Goal: Task Accomplishment & Management: Manage account settings

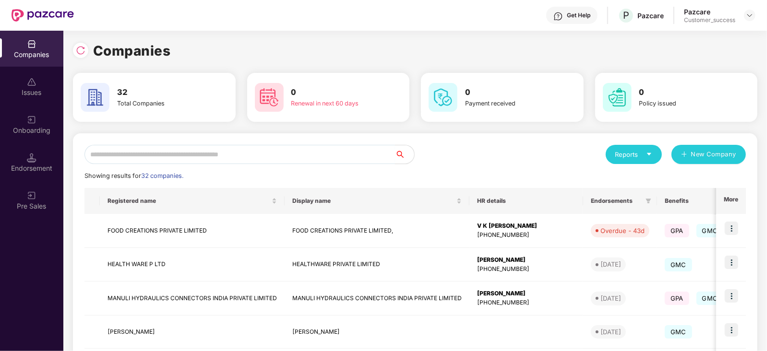
click at [193, 152] on input "text" at bounding box center [240, 154] width 311 height 19
type input "*"
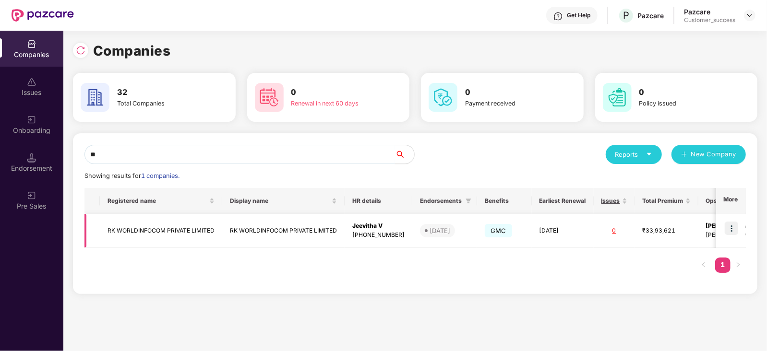
type input "**"
click at [737, 228] on img at bounding box center [731, 228] width 13 height 13
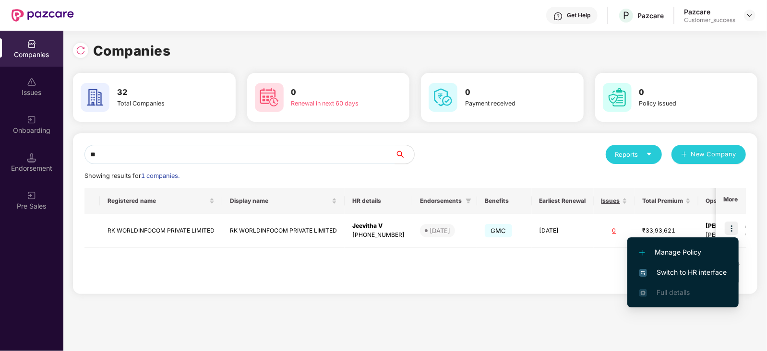
click at [705, 273] on span "Switch to HR interface" at bounding box center [683, 272] width 87 height 11
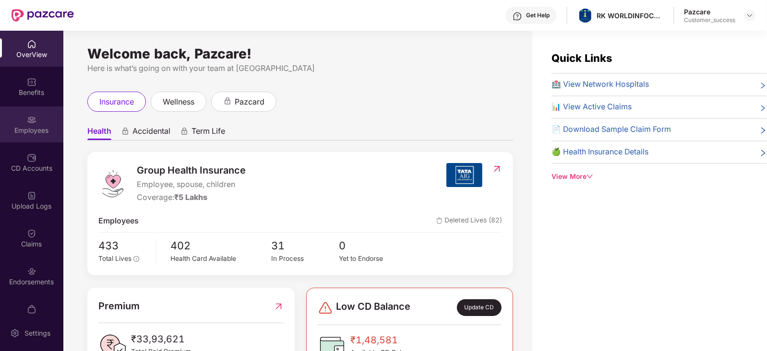
click at [38, 122] on div "Employees" at bounding box center [31, 125] width 63 height 36
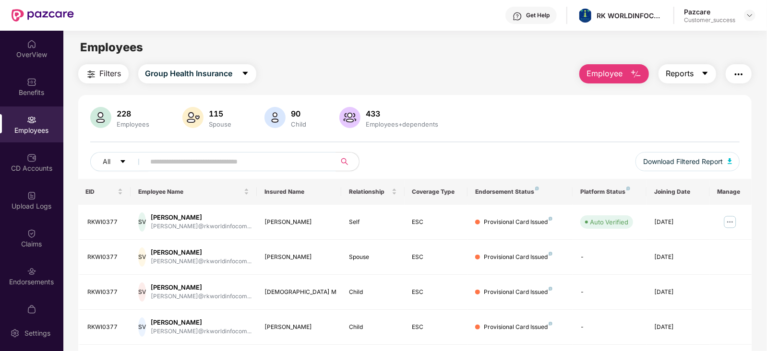
click at [709, 71] on button "Reports" at bounding box center [688, 73] width 58 height 19
click at [531, 69] on div "Filters Group Health Insurance Employee Reports" at bounding box center [415, 73] width 674 height 19
click at [702, 74] on icon "caret-down" at bounding box center [706, 74] width 8 height 8
click at [488, 42] on div "Employees" at bounding box center [414, 47] width 703 height 18
click at [737, 71] on img "button" at bounding box center [739, 75] width 12 height 12
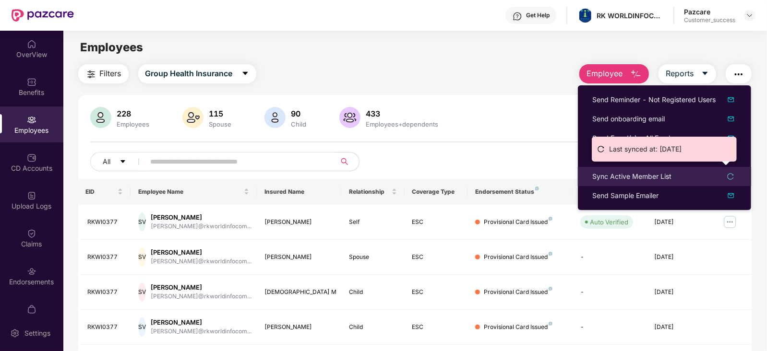
click at [731, 175] on icon "reload" at bounding box center [730, 176] width 7 height 7
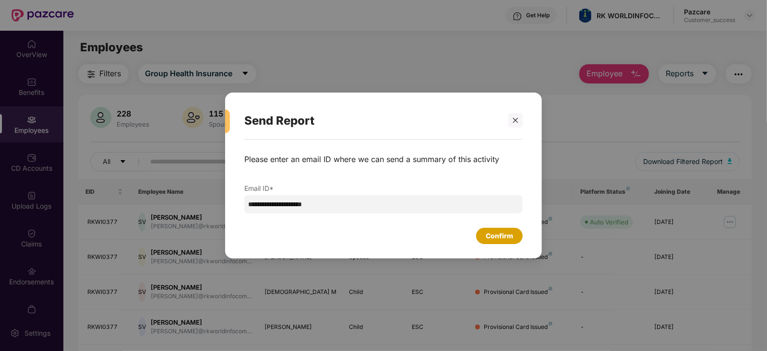
click at [502, 235] on div "Confirm" at bounding box center [499, 236] width 27 height 11
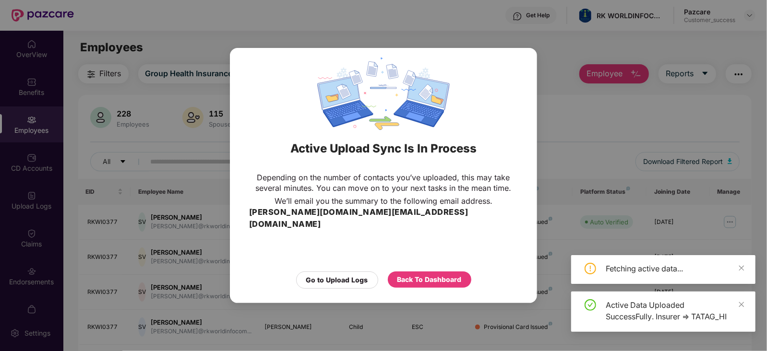
click at [561, 44] on div "Active Upload Sync Is In Process Depending on the number of contacts you’ve upl…" at bounding box center [383, 175] width 767 height 351
click at [336, 275] on div "Go to Upload Logs" at bounding box center [337, 280] width 62 height 11
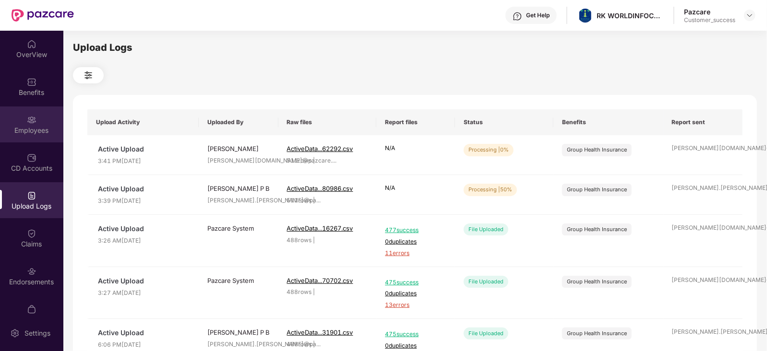
click at [29, 129] on div "Employees" at bounding box center [31, 131] width 63 height 10
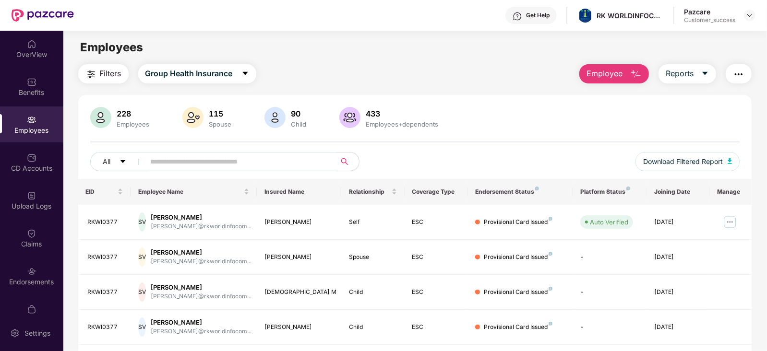
click at [194, 158] on input "text" at bounding box center [237, 162] width 172 height 14
paste input "********"
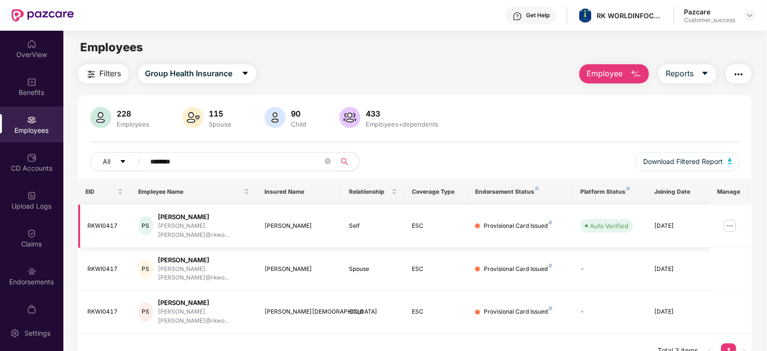
type input "********"
click at [732, 222] on img at bounding box center [730, 225] width 15 height 15
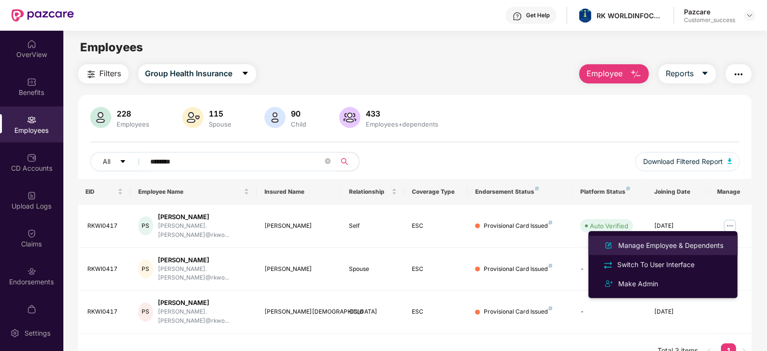
click at [672, 245] on div "Manage Employee & Dependents" at bounding box center [671, 246] width 109 height 11
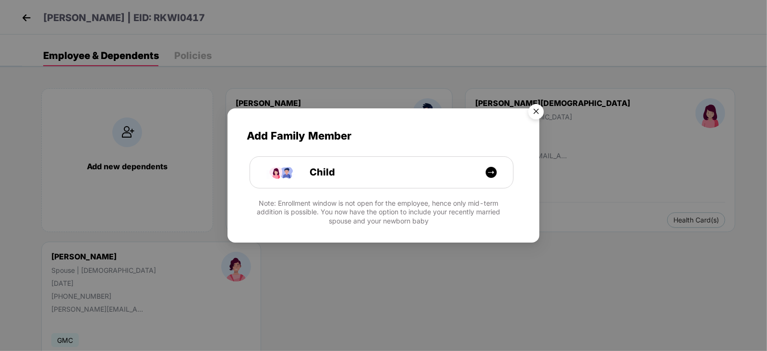
click at [539, 113] on img "Close" at bounding box center [536, 113] width 27 height 27
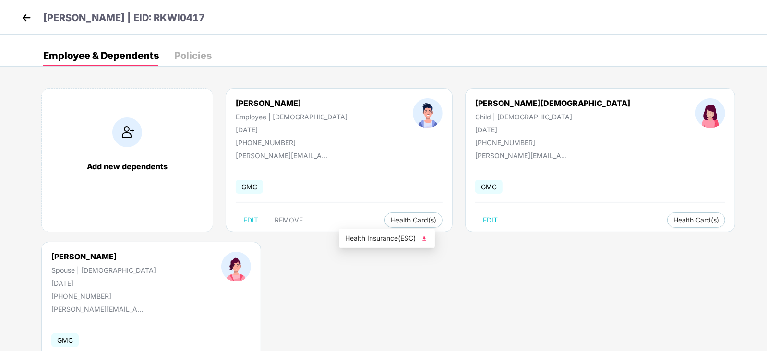
click at [425, 237] on img at bounding box center [425, 239] width 10 height 10
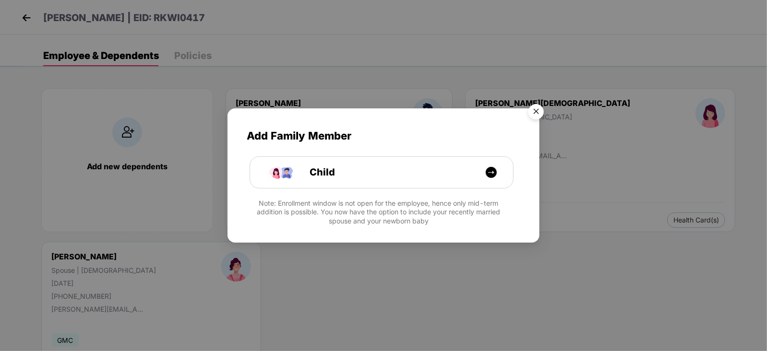
click at [538, 108] on img "Close" at bounding box center [536, 113] width 27 height 27
click at [538, 110] on img "Close" at bounding box center [536, 113] width 27 height 27
click at [535, 111] on img "Close" at bounding box center [536, 113] width 27 height 27
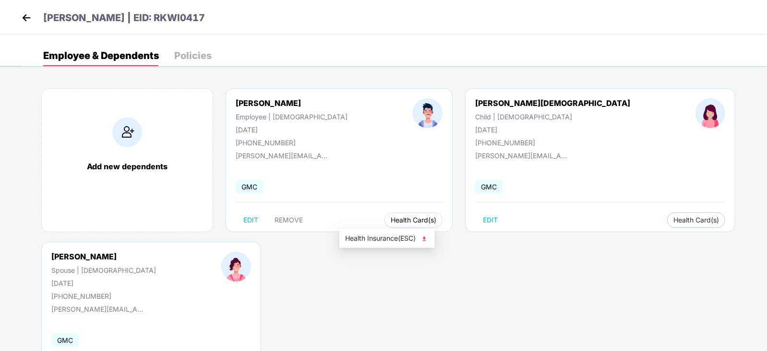
click at [391, 218] on span "Health Card(s)" at bounding box center [414, 220] width 46 height 5
click at [427, 239] on img at bounding box center [425, 239] width 10 height 10
click at [674, 219] on span "Health Card(s)" at bounding box center [697, 220] width 46 height 5
click at [610, 237] on img at bounding box center [609, 239] width 10 height 10
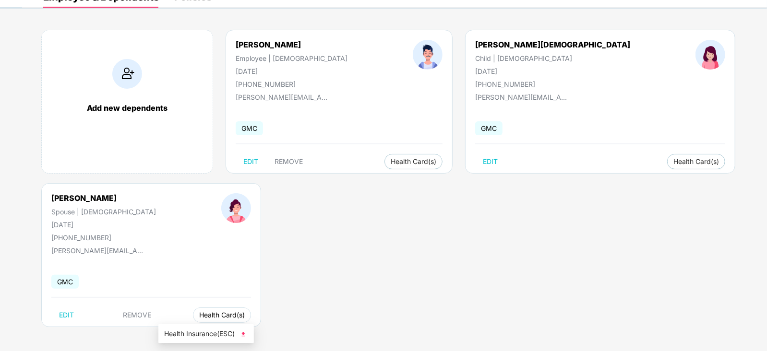
click at [202, 320] on button "Health Card(s)" at bounding box center [222, 315] width 58 height 15
click at [245, 333] on img at bounding box center [244, 335] width 10 height 10
